Goal: Book appointment/travel/reservation

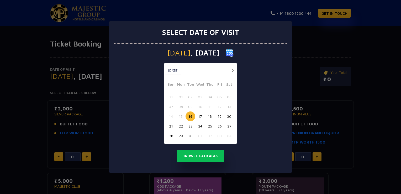
click at [234, 50] on img at bounding box center [230, 53] width 8 height 8
click at [234, 53] on img at bounding box center [230, 53] width 8 height 8
click at [220, 55] on span ", [DATE]" at bounding box center [205, 52] width 29 height 7
click at [180, 53] on span "[DATE]" at bounding box center [179, 52] width 23 height 7
click at [234, 51] on img at bounding box center [230, 53] width 8 height 8
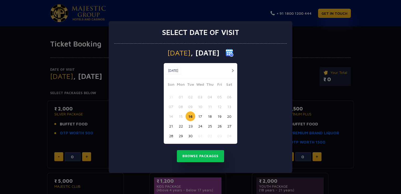
click at [232, 70] on button "button" at bounding box center [232, 70] width 7 height 7
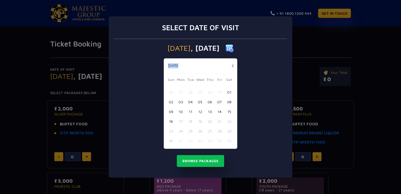
click at [232, 70] on div "[DATE] [DATE]" at bounding box center [201, 65] width 74 height 15
click at [173, 120] on button "16" at bounding box center [171, 121] width 10 height 10
click at [195, 163] on button "Browse Packages" at bounding box center [200, 161] width 47 height 12
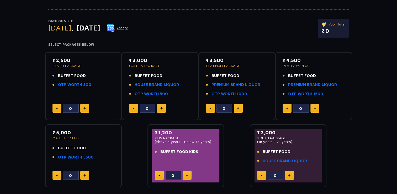
scroll to position [49, 0]
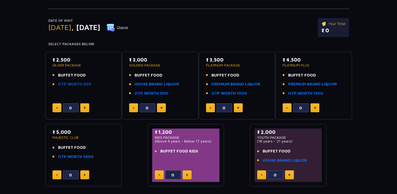
click at [79, 83] on link "OTP WORTH 500" at bounding box center [74, 84] width 33 height 6
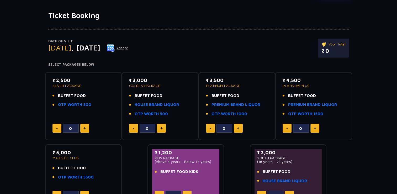
scroll to position [29, 0]
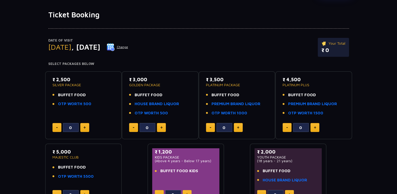
click at [82, 123] on button at bounding box center [84, 127] width 9 height 9
click at [58, 126] on button at bounding box center [57, 127] width 9 height 9
type input "0"
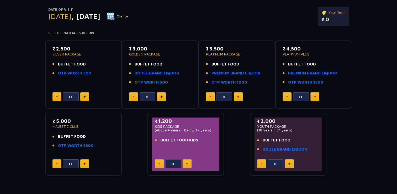
scroll to position [40, 0]
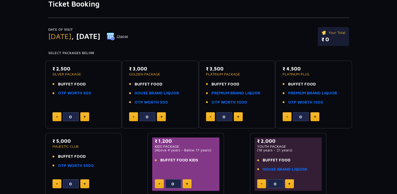
click at [128, 38] on button "Change" at bounding box center [118, 36] width 22 height 8
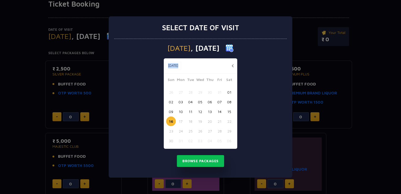
click at [218, 112] on button "14" at bounding box center [220, 112] width 10 height 10
click at [210, 109] on button "13" at bounding box center [210, 112] width 10 height 10
click at [195, 161] on button "Browse Packages" at bounding box center [200, 161] width 47 height 12
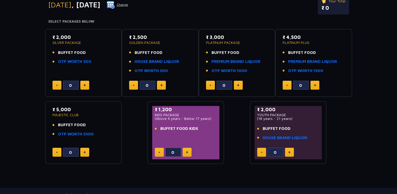
scroll to position [0, 0]
